Goal: Task Accomplishment & Management: Complete application form

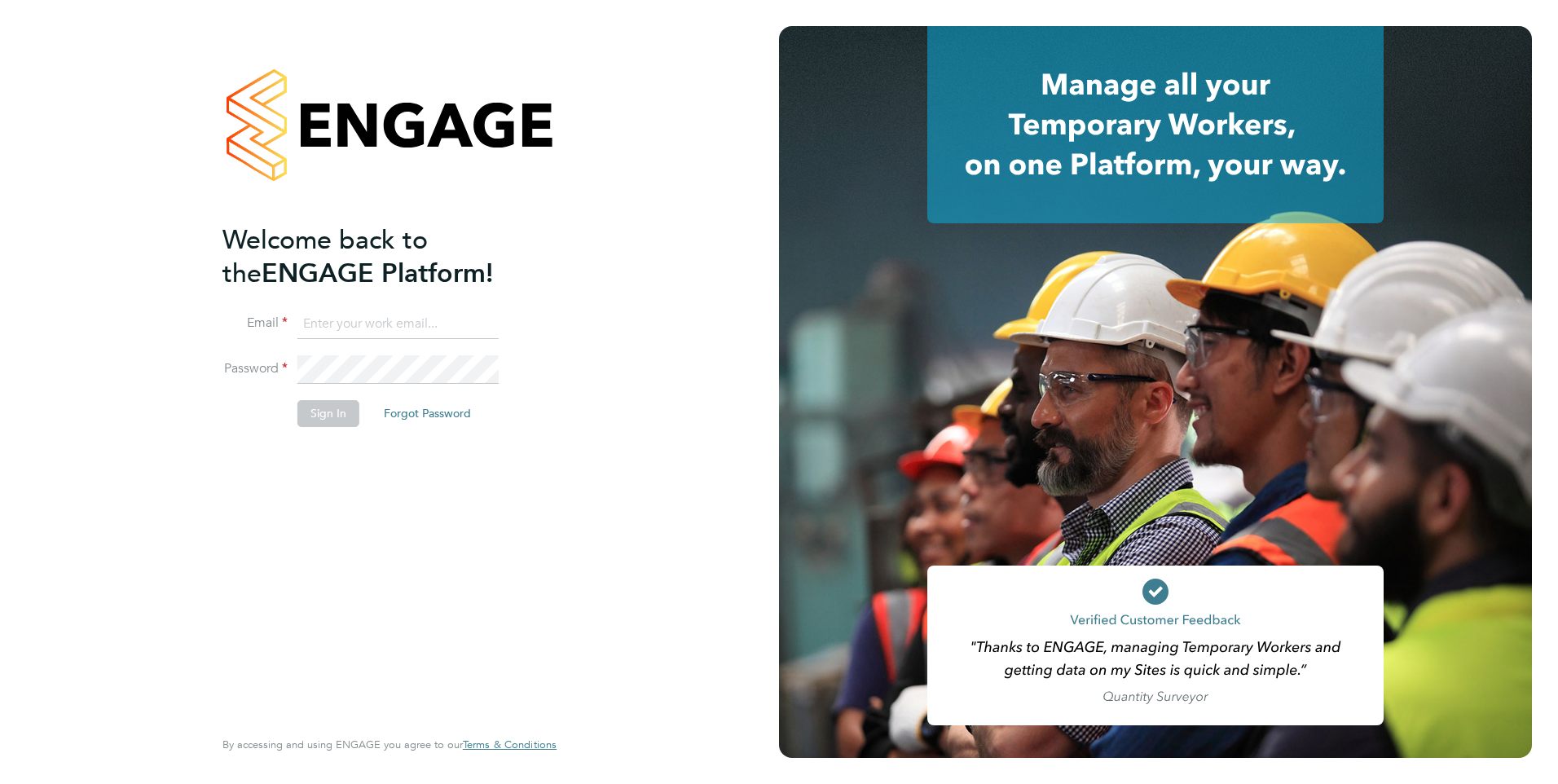
type input "[PERSON_NAME][EMAIL_ADDRESS][PERSON_NAME][DOMAIN_NAME]"
click at [309, 425] on button "Sign In" at bounding box center [328, 413] width 62 height 26
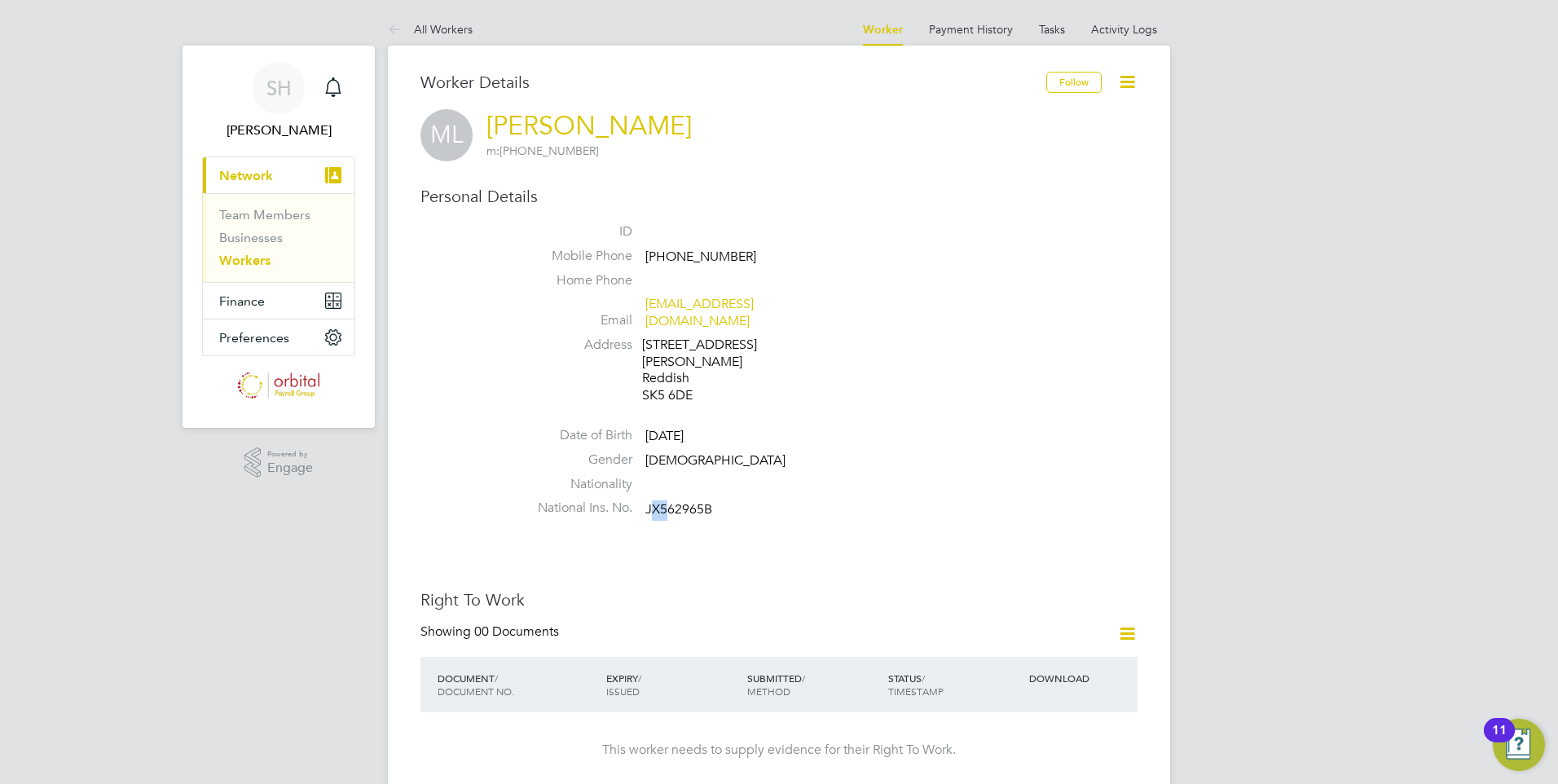
drag, startPoint x: 657, startPoint y: 476, endPoint x: 669, endPoint y: 476, distance: 12.0
click at [669, 501] on span "JX562965B" at bounding box center [679, 509] width 67 height 17
drag, startPoint x: 669, startPoint y: 476, endPoint x: 647, endPoint y: 492, distance: 27.2
drag, startPoint x: 647, startPoint y: 474, endPoint x: 725, endPoint y: 465, distance: 78.5
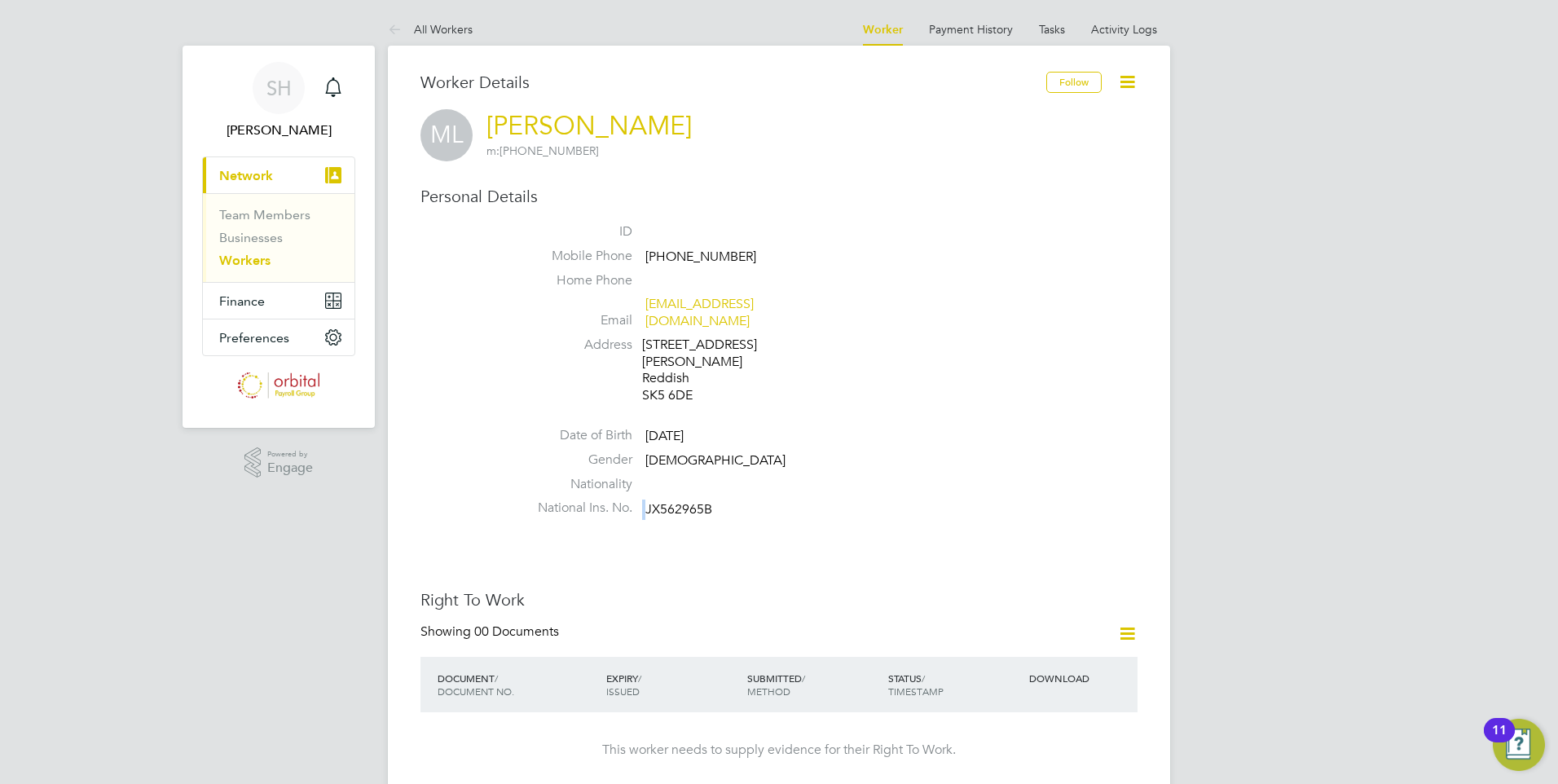
click at [725, 465] on ul "ID Mobile Phone +44 7437 797800 Home Phone Email yeslidston@gmail.com Address 2…" at bounding box center [828, 373] width 620 height 300
drag, startPoint x: 644, startPoint y: 473, endPoint x: 724, endPoint y: 470, distance: 80.1
click at [724, 499] on li "National Ins. No. JX562965B" at bounding box center [828, 511] width 620 height 24
drag, startPoint x: 724, startPoint y: 470, endPoint x: 669, endPoint y: 477, distance: 55.4
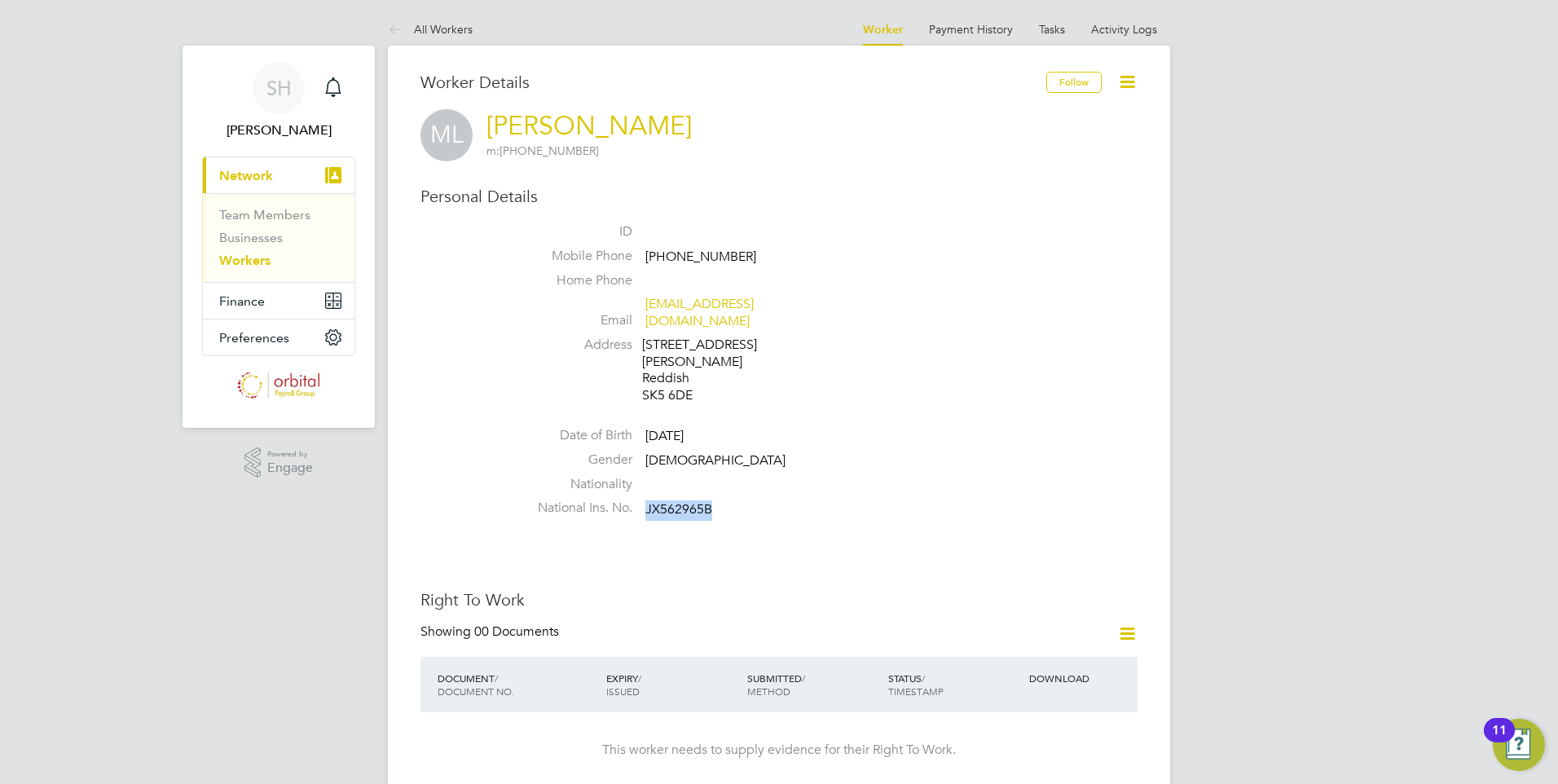
copy span "JX562965B"
click at [1122, 623] on icon at bounding box center [1127, 633] width 20 height 20
click at [1031, 499] on li "National Ins. No. JX562965B" at bounding box center [828, 511] width 620 height 24
click at [1122, 88] on icon at bounding box center [1127, 82] width 20 height 20
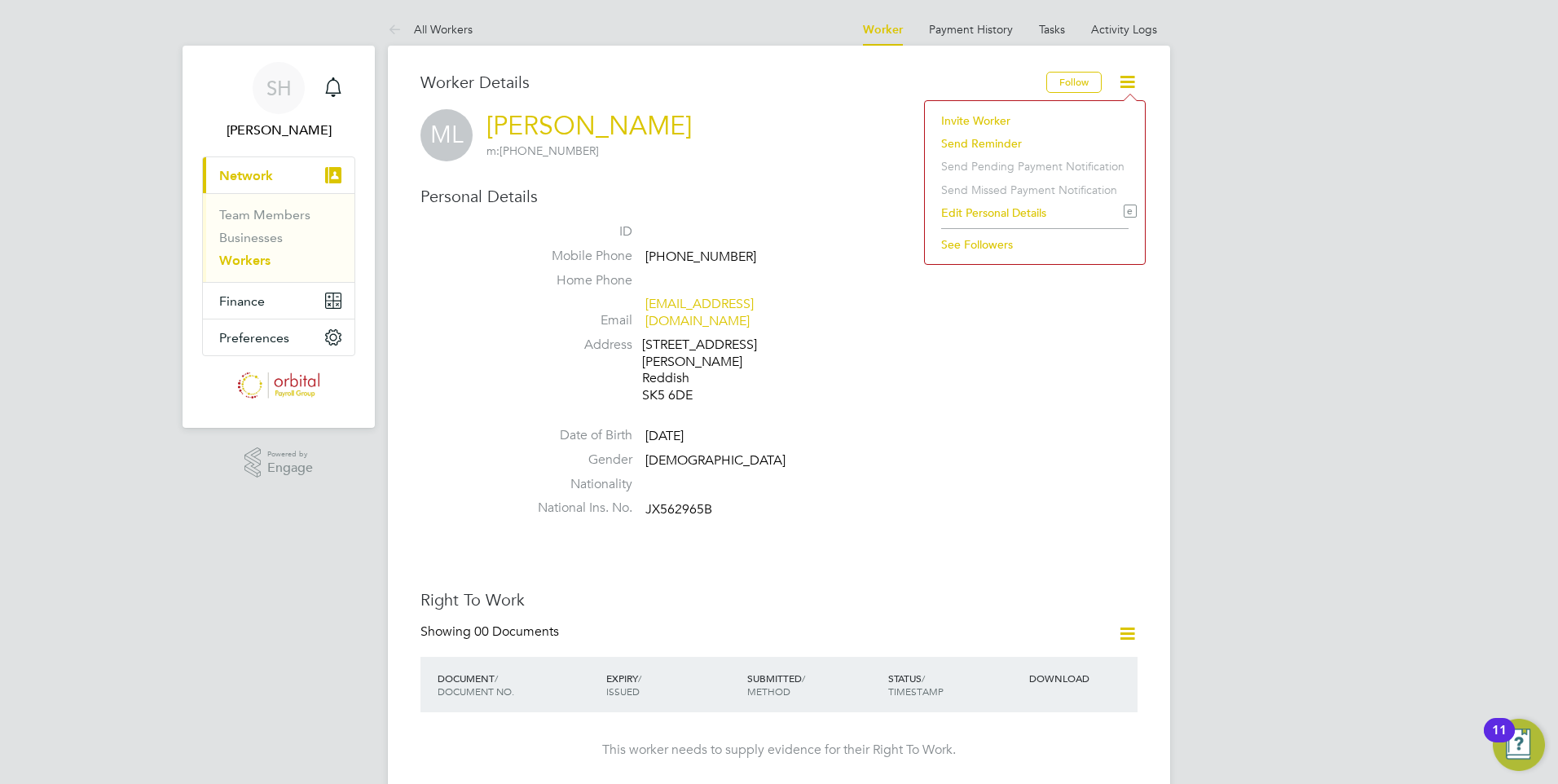
click at [948, 451] on li "Gender Male" at bounding box center [828, 463] width 620 height 24
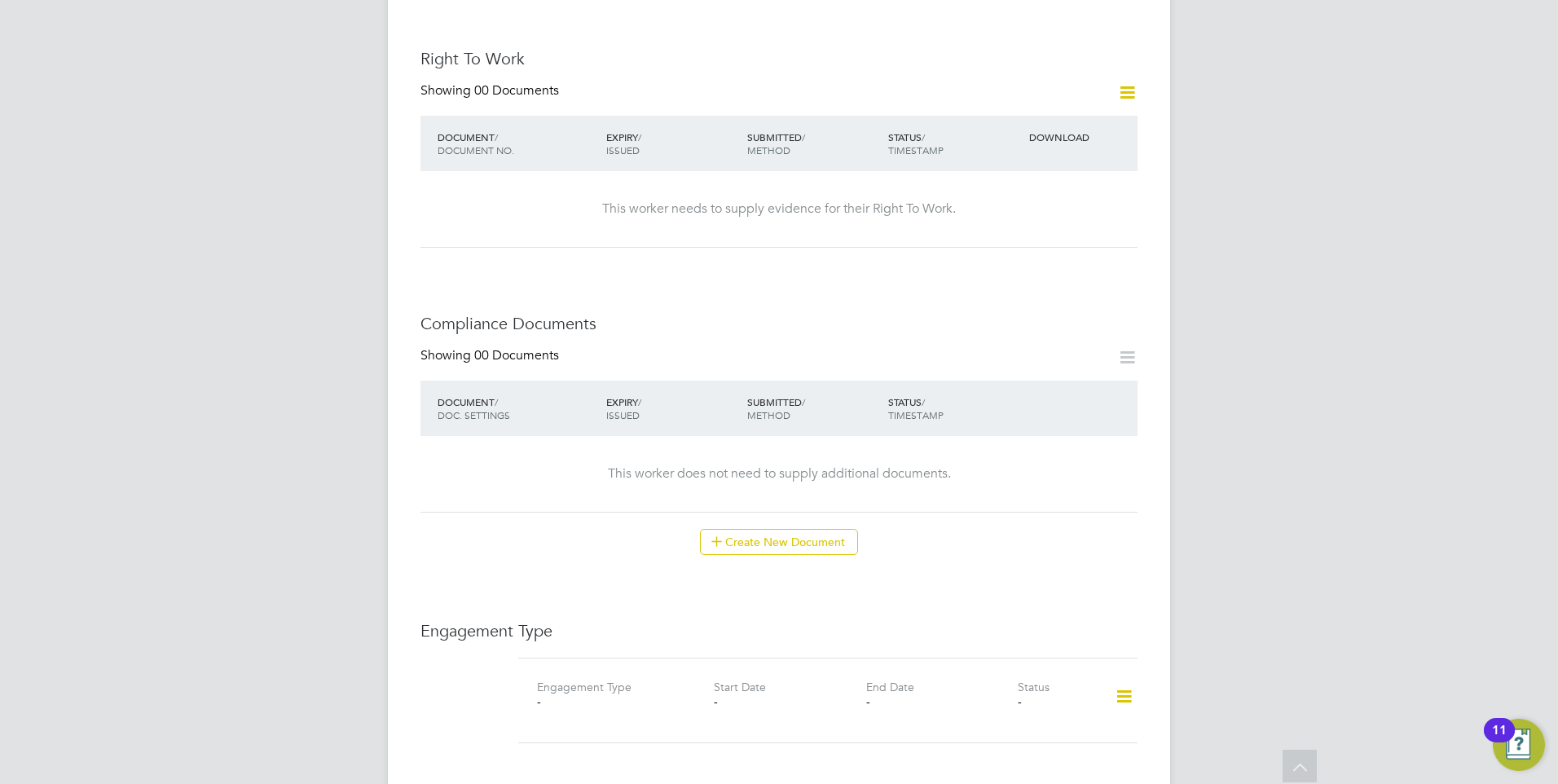
scroll to position [570, 0]
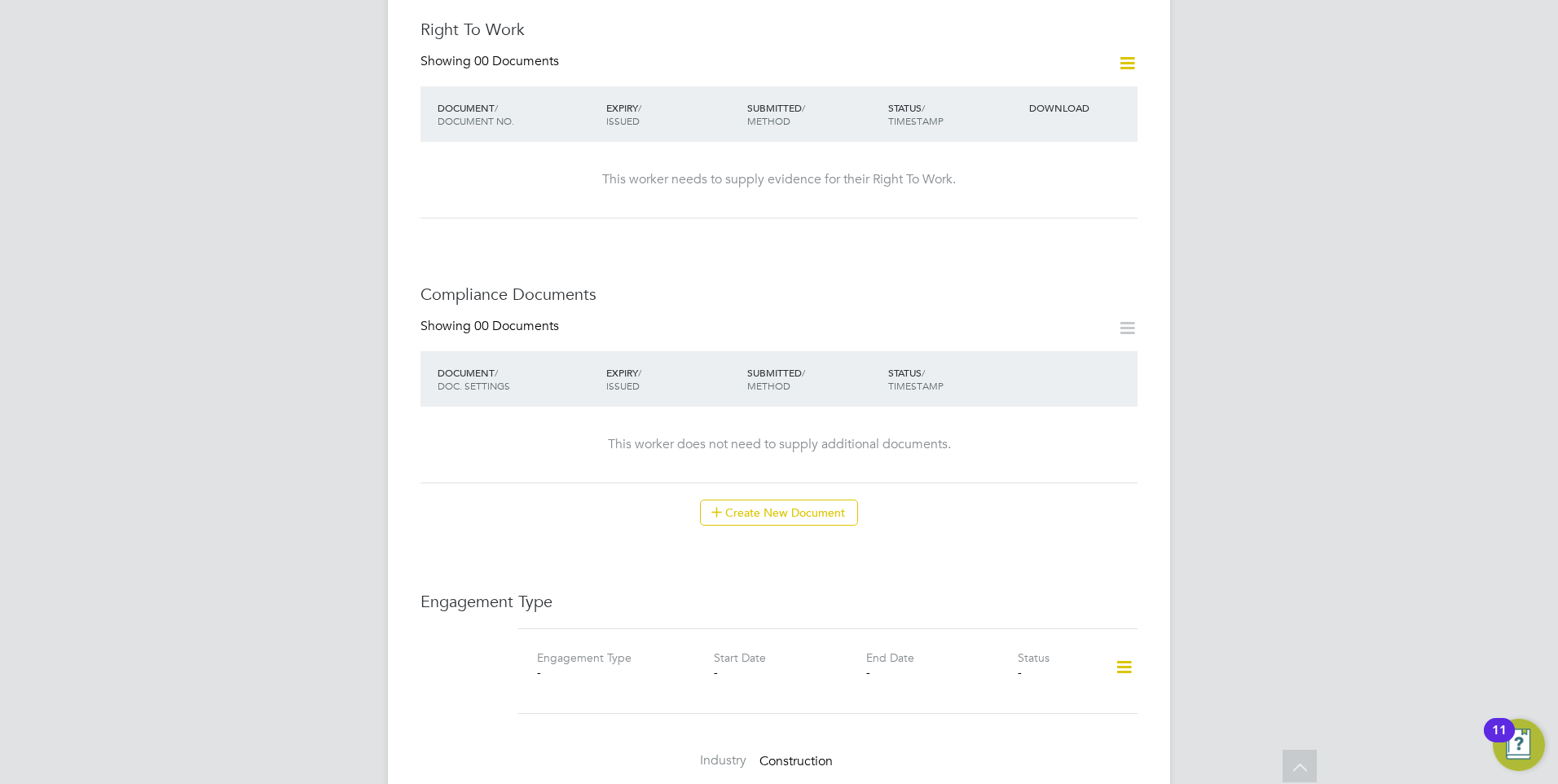
click at [1126, 648] on icon at bounding box center [1123, 667] width 29 height 38
click at [1052, 698] on li "Add Engagement Type" at bounding box center [1040, 704] width 185 height 23
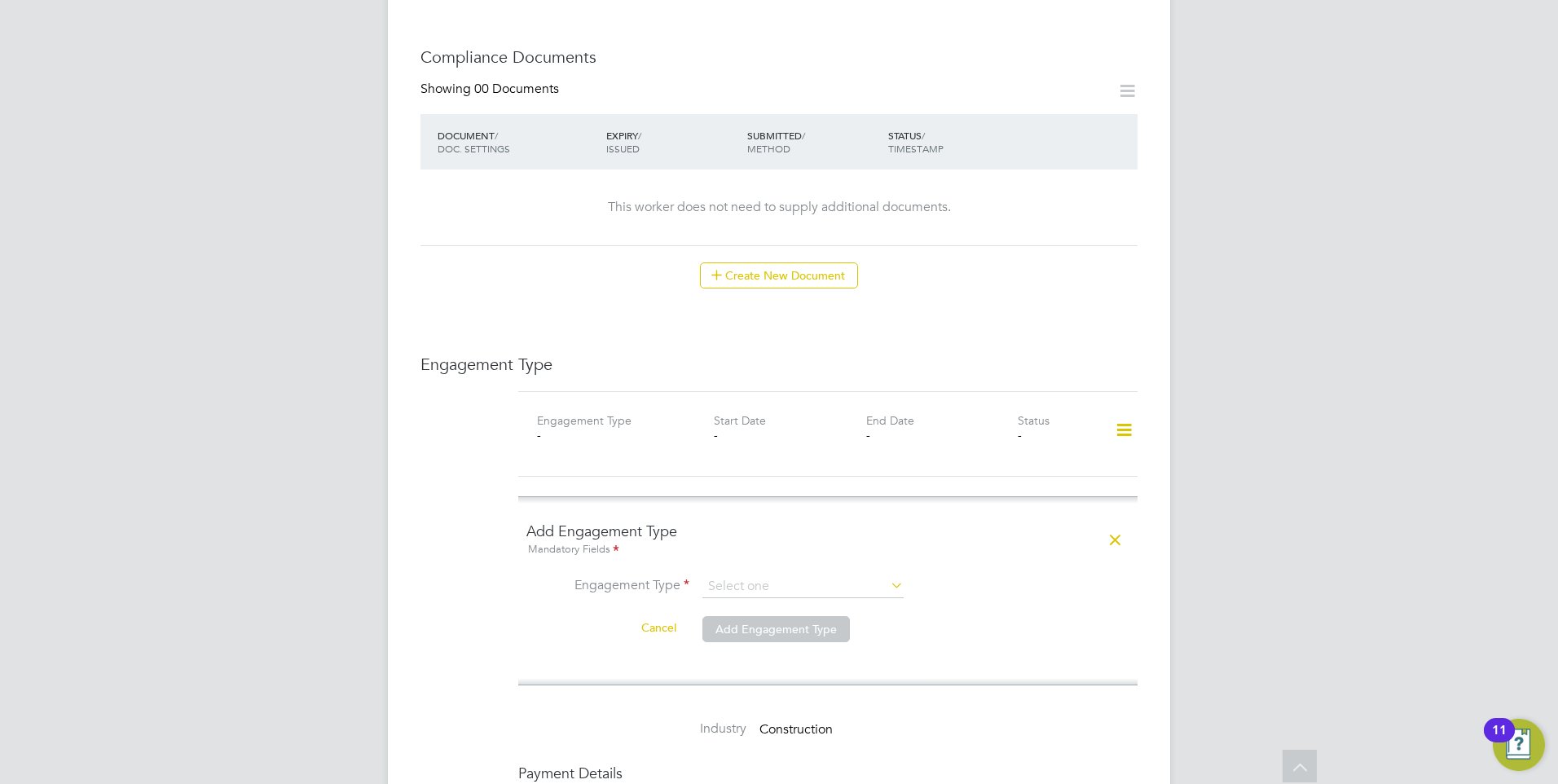
scroll to position [896, 0]
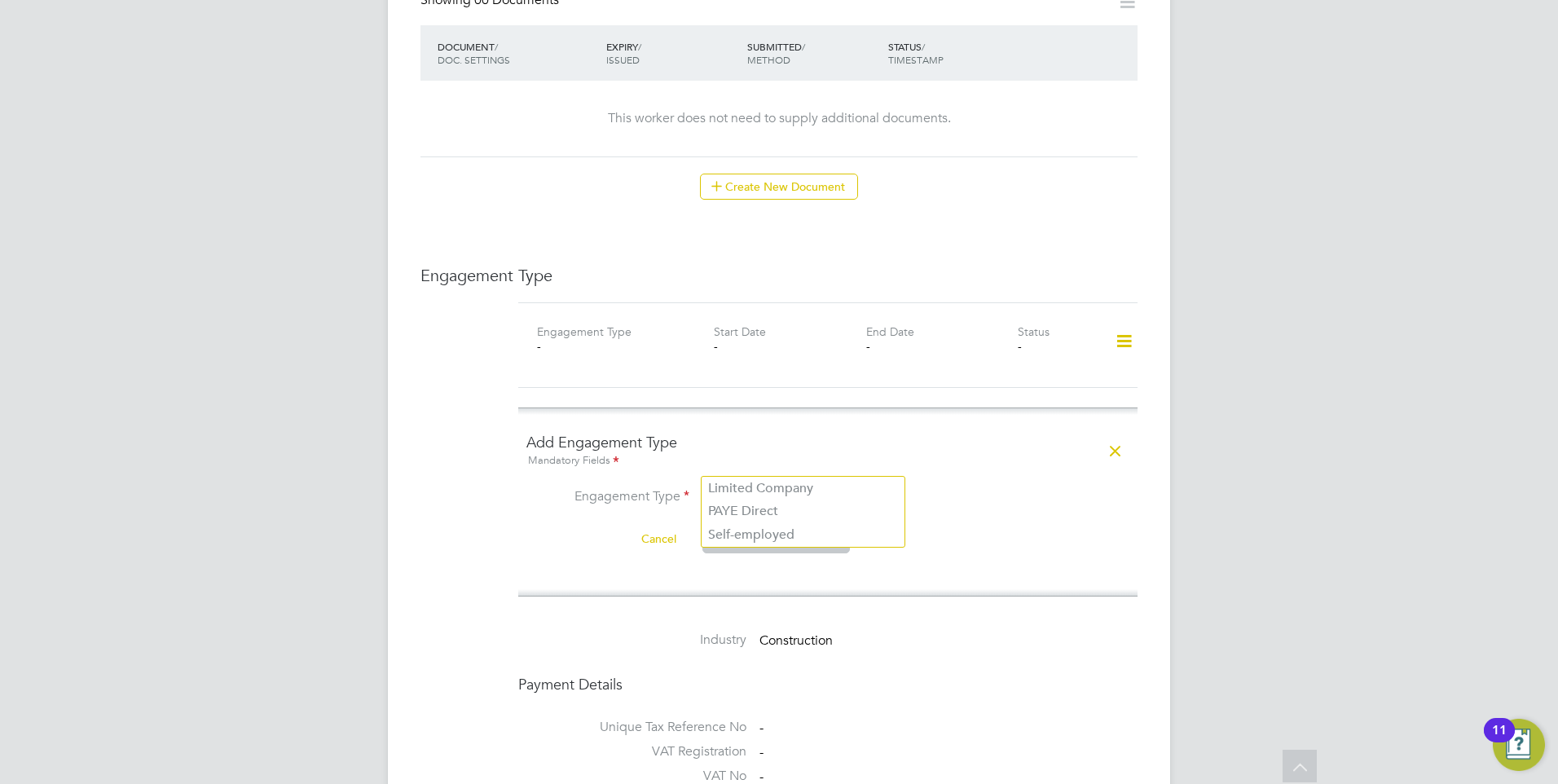
click at [840, 486] on input at bounding box center [804, 497] width 202 height 23
click at [767, 515] on li "PAYE Direct" at bounding box center [803, 511] width 202 height 24
type input "PAYE Direct"
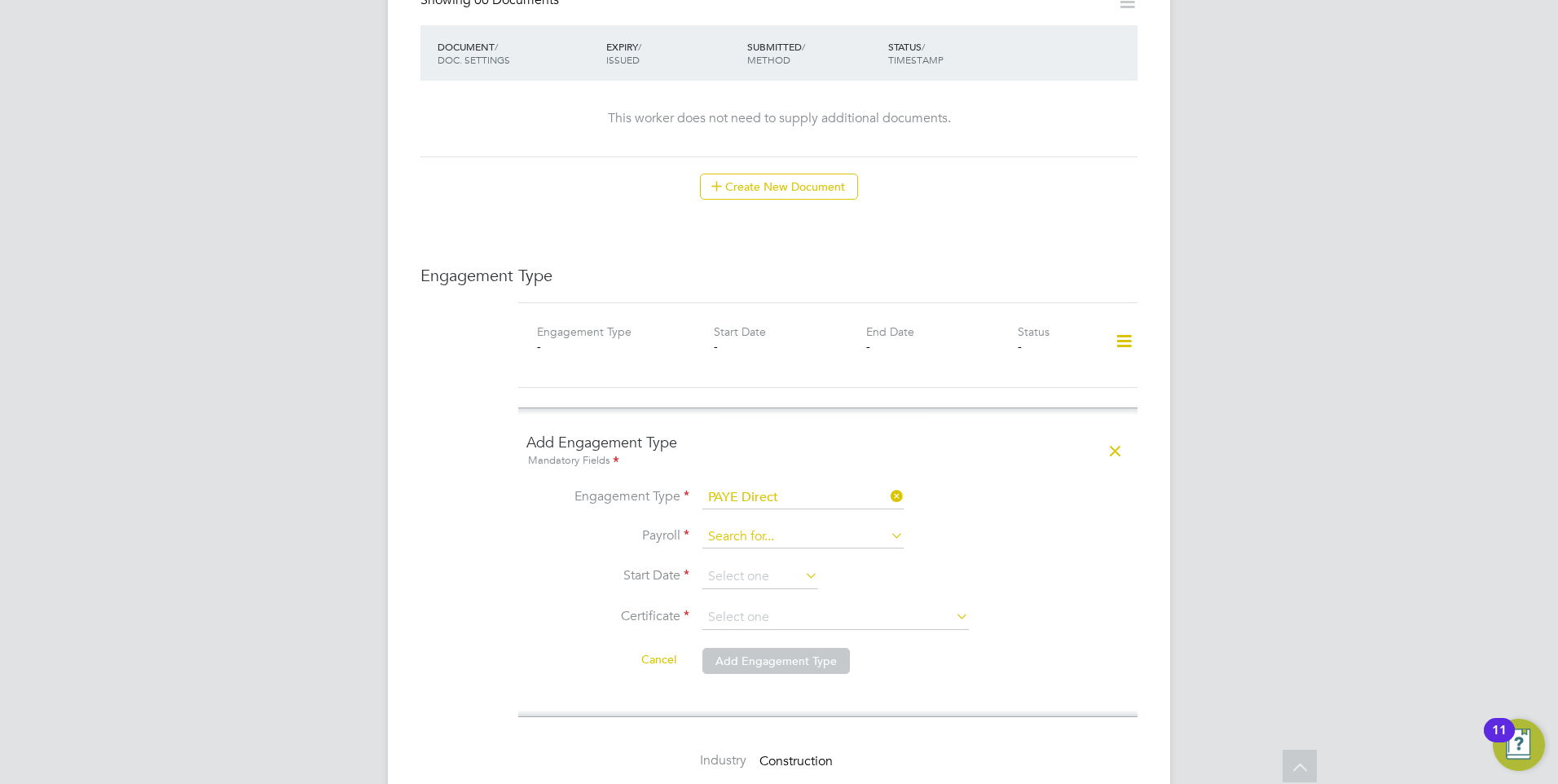
click at [764, 525] on input at bounding box center [804, 536] width 202 height 23
click at [771, 532] on li "PAYE Umbrella" at bounding box center [803, 528] width 202 height 24
type input "PAYE Umbrella"
click at [771, 565] on input at bounding box center [760, 577] width 116 height 24
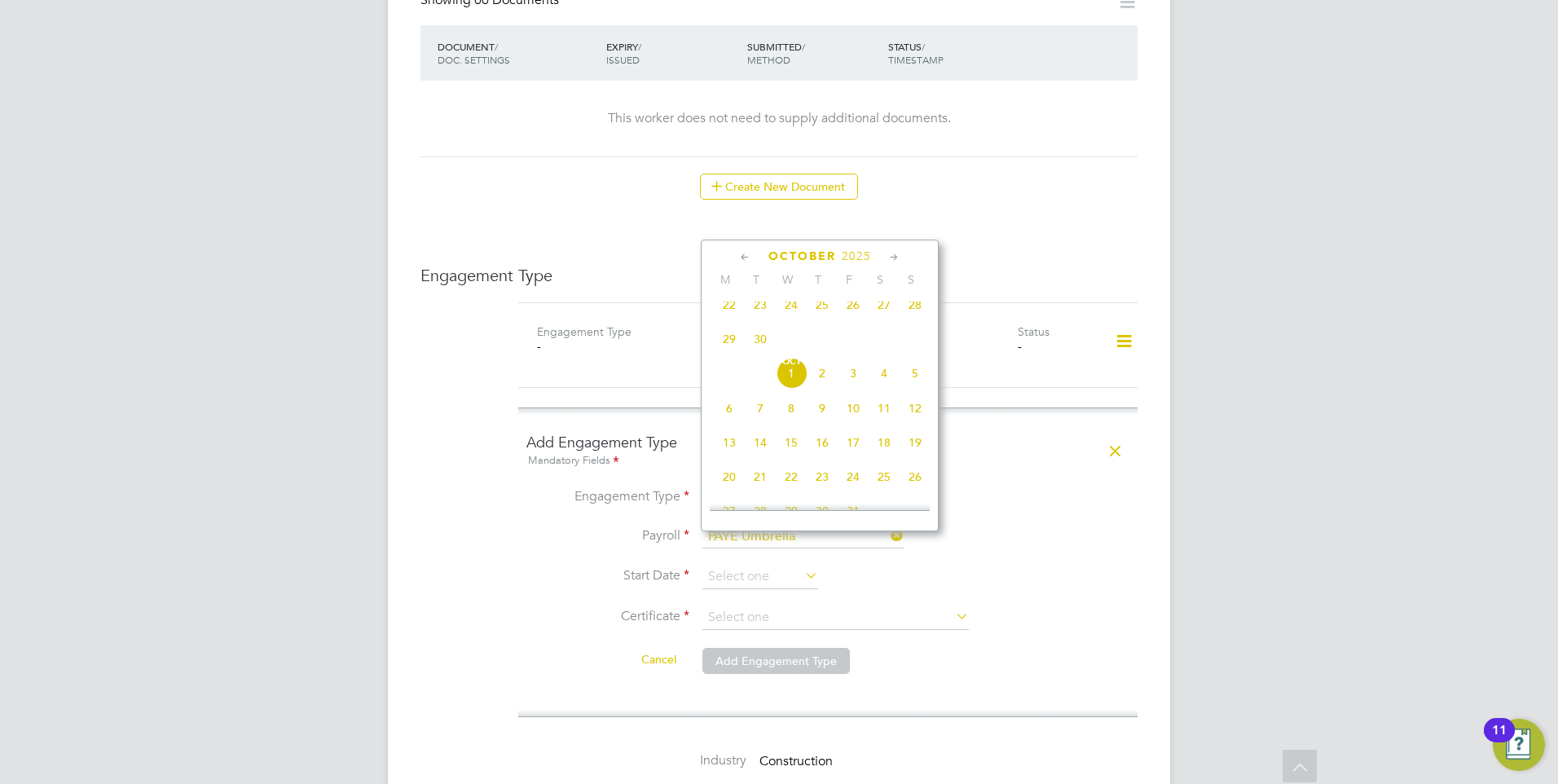
click at [789, 388] on span "Oct 1" at bounding box center [791, 373] width 31 height 31
type input "01 Oct 2025"
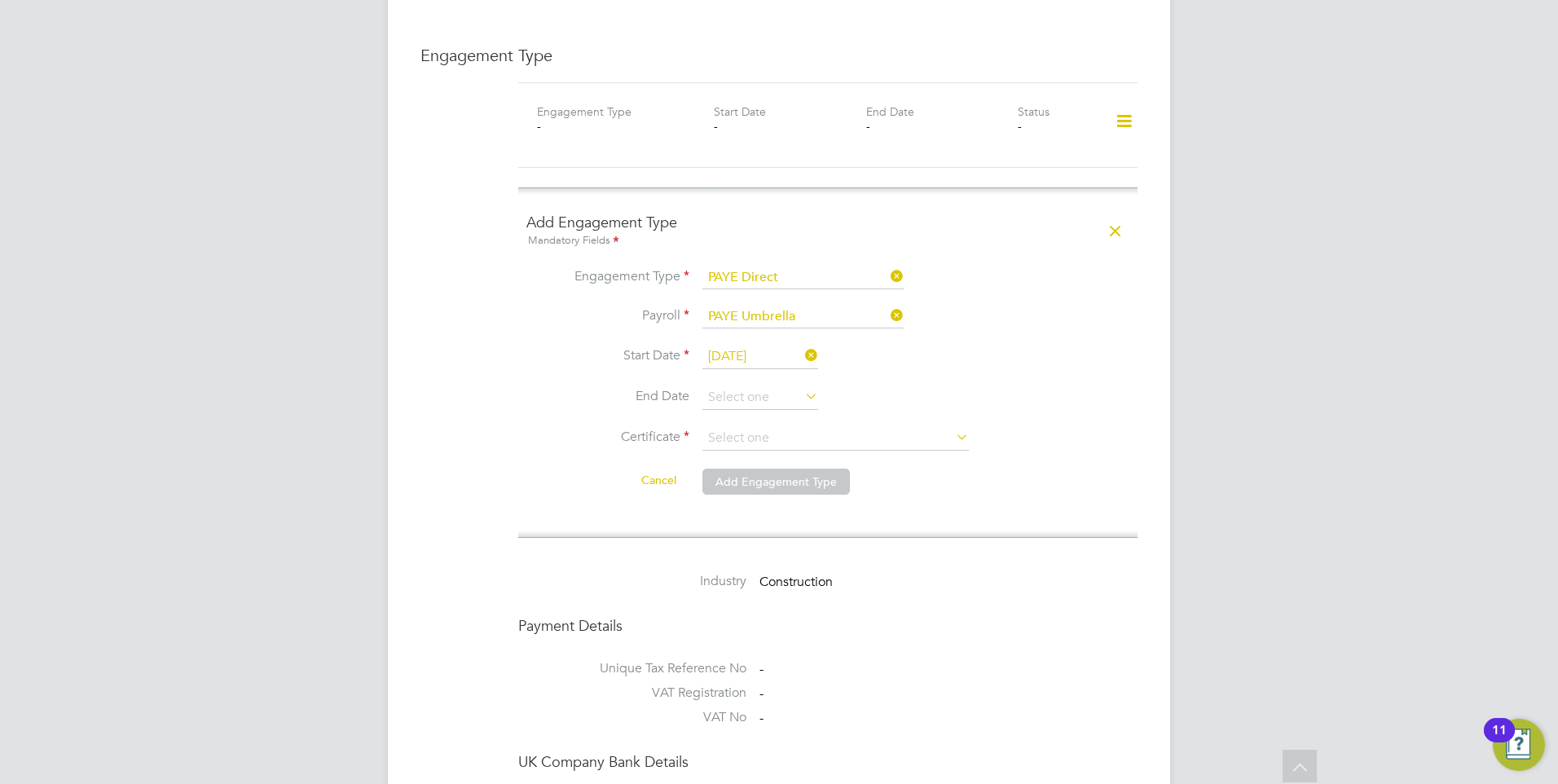
scroll to position [1141, 0]
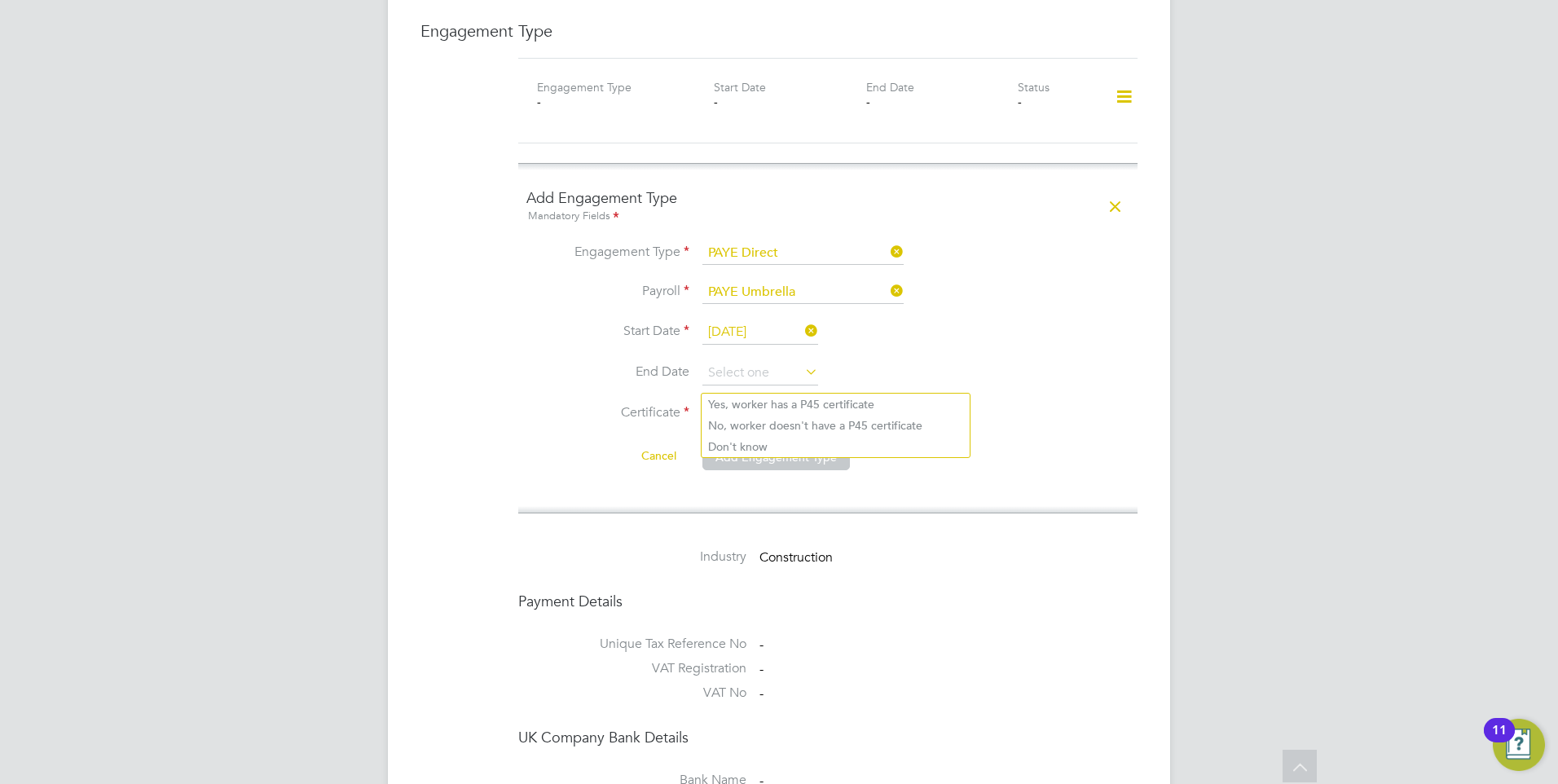
click at [854, 401] on input at bounding box center [836, 413] width 266 height 24
click at [718, 453] on li "Don't know" at bounding box center [836, 446] width 268 height 21
type input "Don't know"
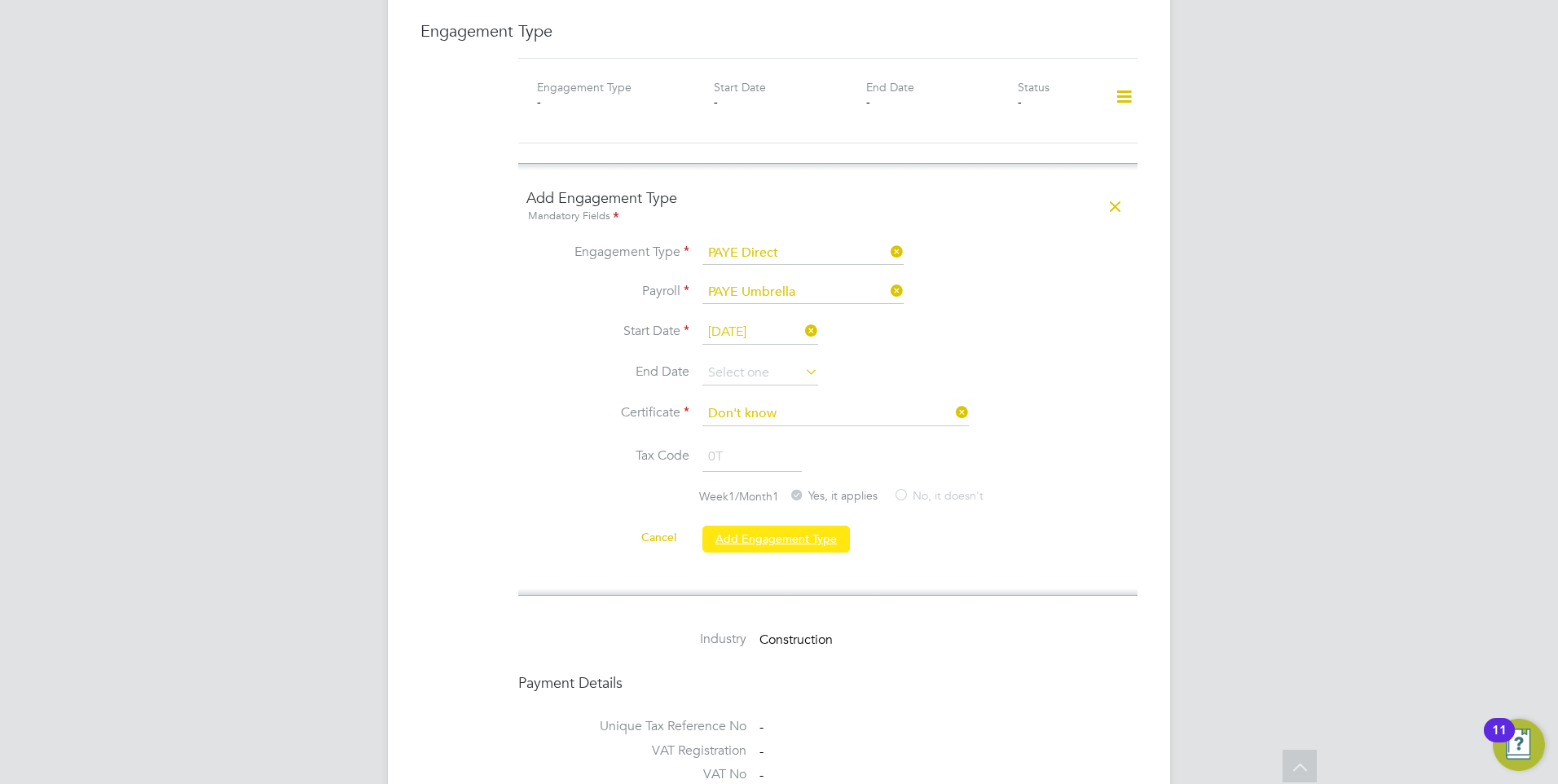
click at [808, 525] on button "Add Engagement Type" at bounding box center [776, 538] width 147 height 26
